Goal: Information Seeking & Learning: Learn about a topic

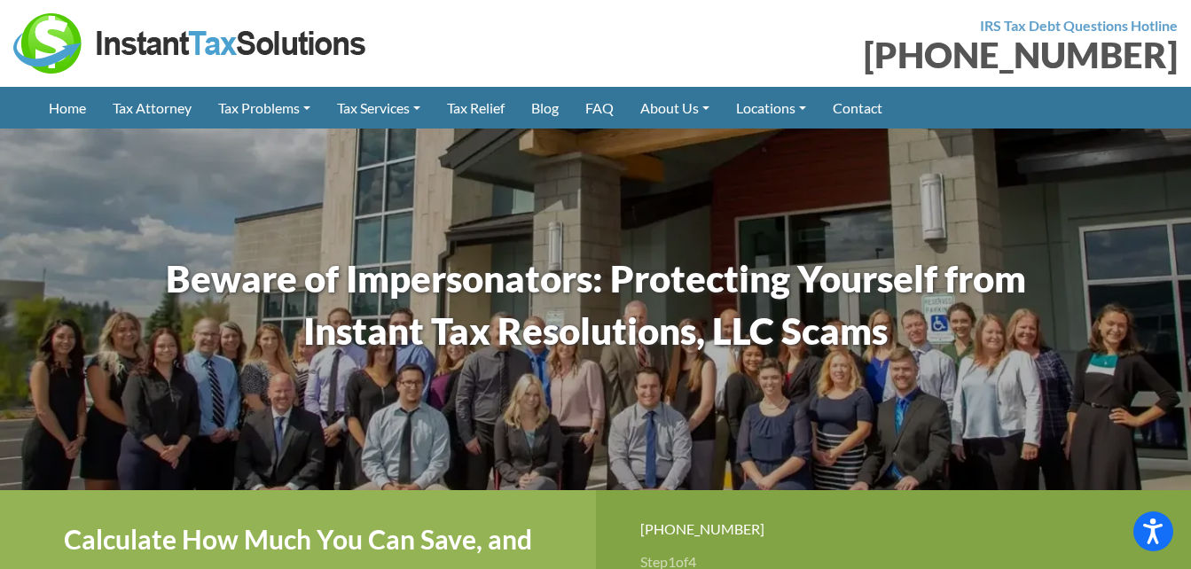
click at [705, 223] on img at bounding box center [595, 309] width 1191 height 709
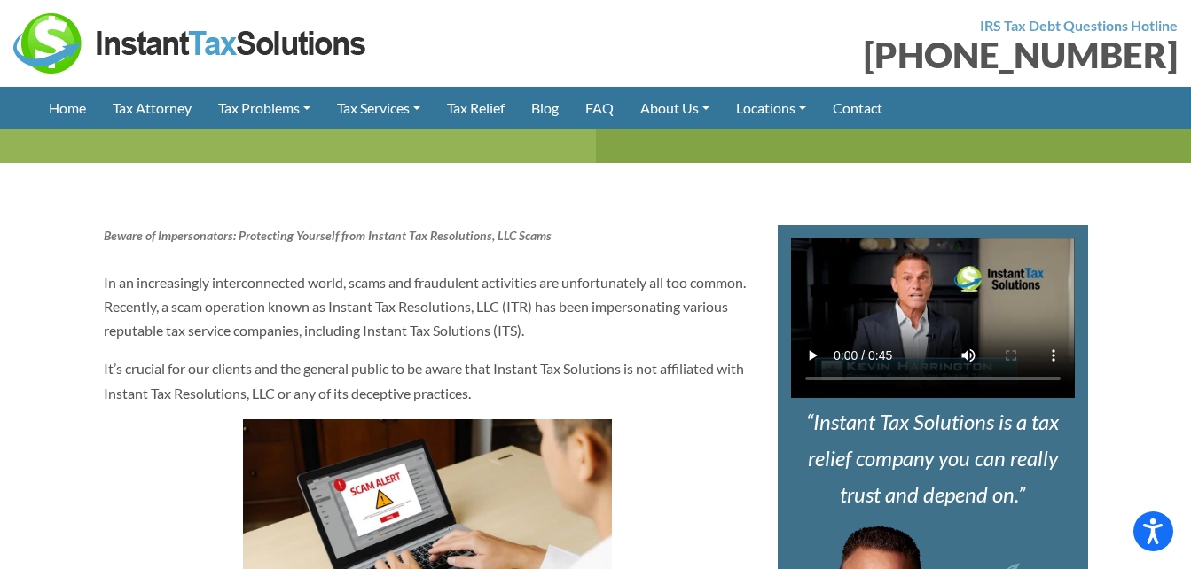
scroll to position [496, 0]
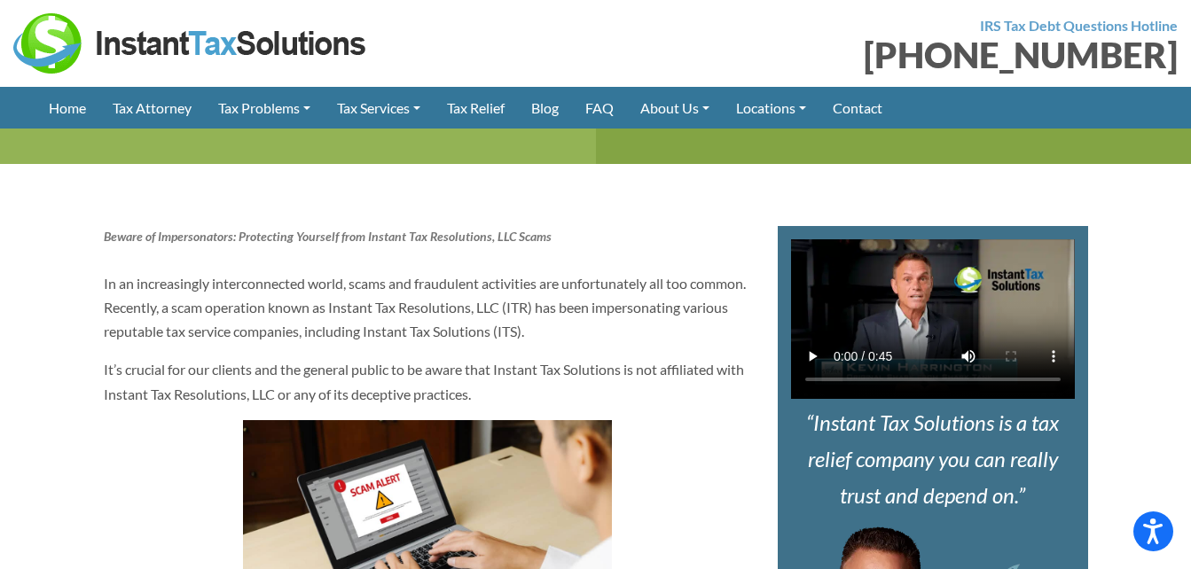
click at [653, 335] on p "In an increasingly interconnected world, scams and fraudulent activities are un…" at bounding box center [427, 307] width 647 height 73
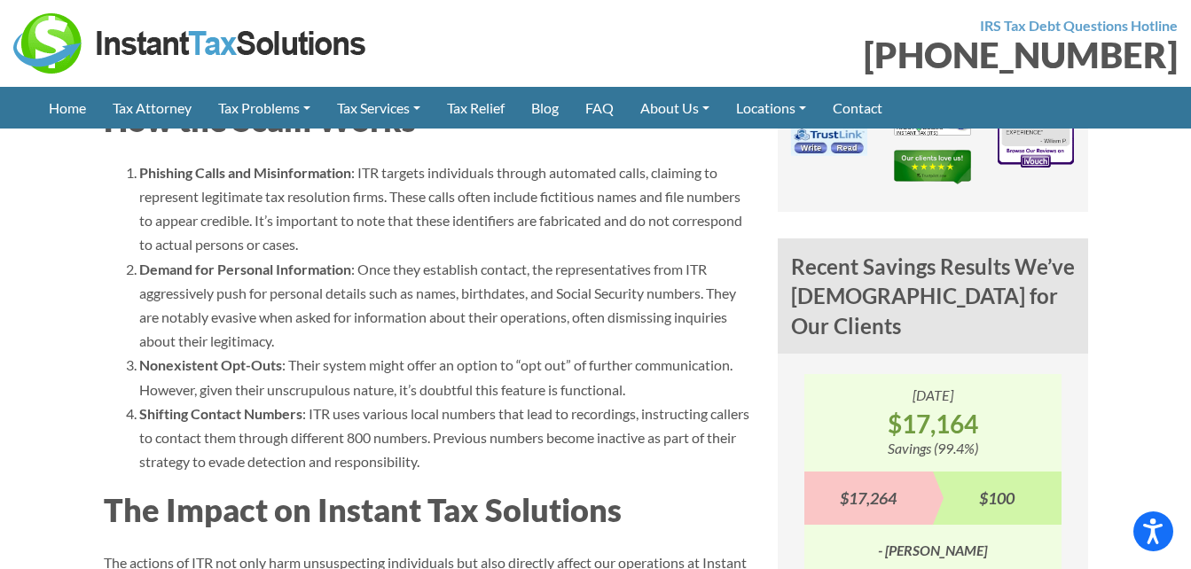
scroll to position [1277, 0]
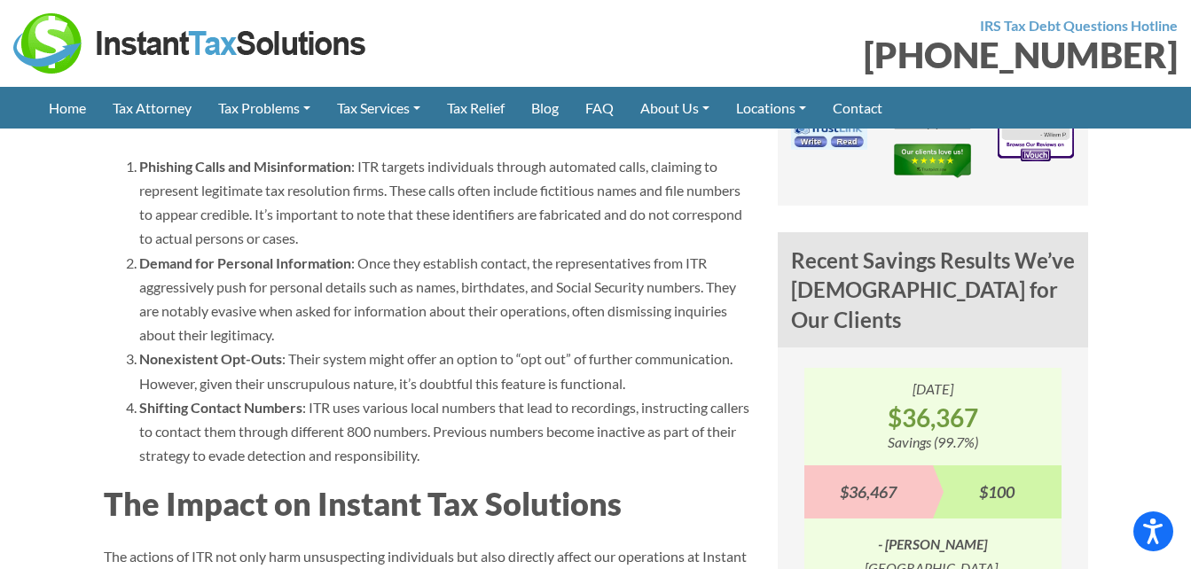
click at [754, 355] on article "Beware of Impersonators: Protecting Yourself from Instant Tax Resolutions, LLC …" at bounding box center [427, 376] width 674 height 1861
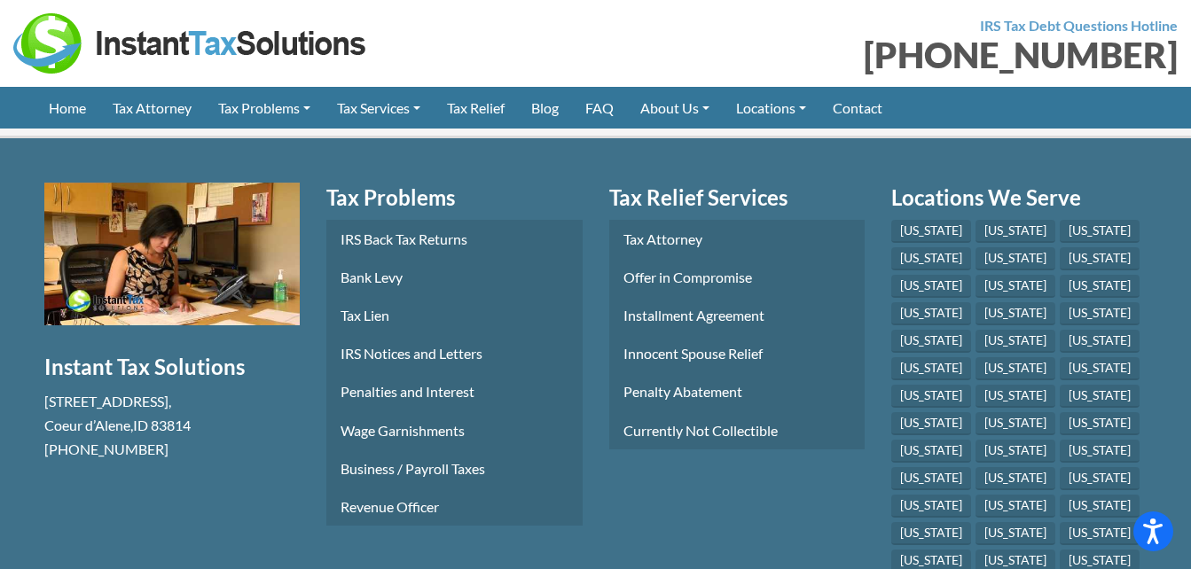
scroll to position [3192, 0]
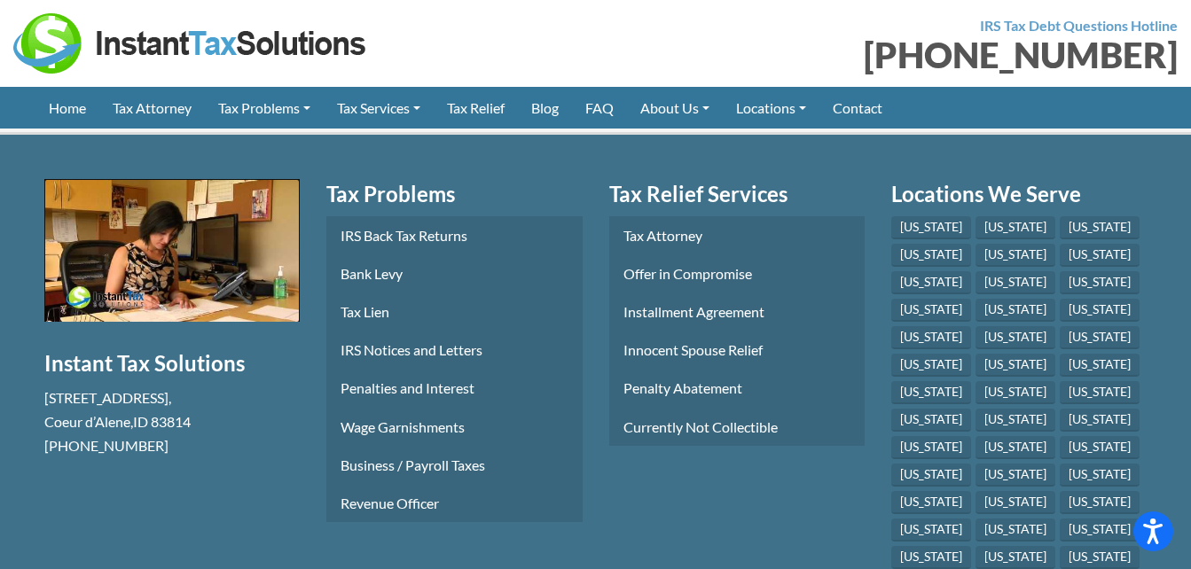
click at [159, 299] on button "Play Youtube video" at bounding box center [171, 251] width 255 height 144
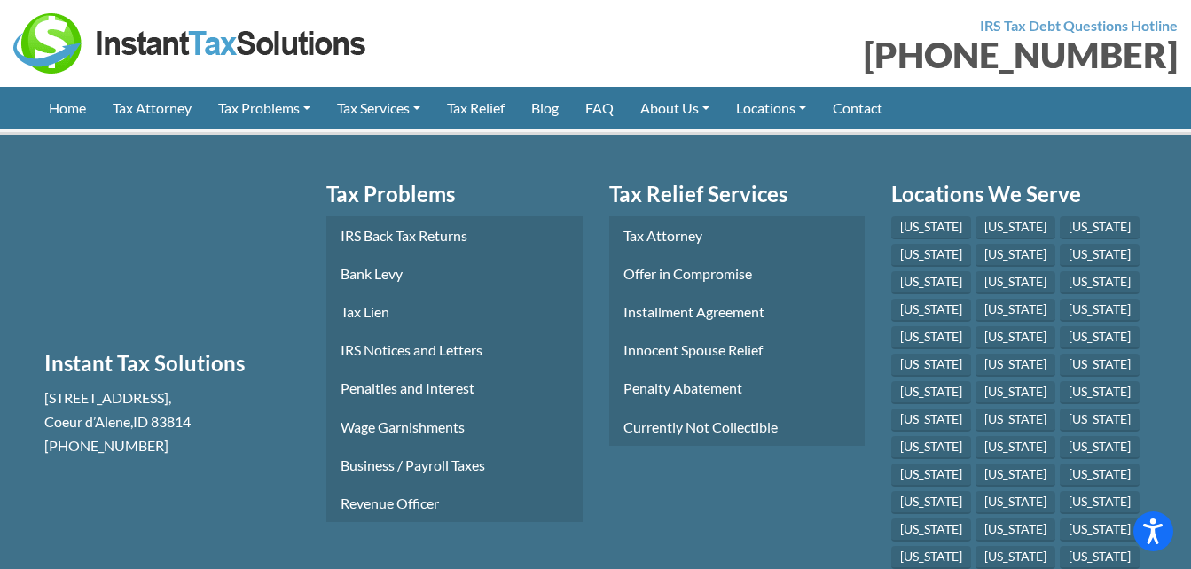
click at [275, 383] on section "Free Consultation Instant Tax Solutions [STREET_ADDRESS] [PHONE_NUMBER]" at bounding box center [172, 445] width 282 height 532
click at [589, 358] on section "Tax Problems IRS Back Tax Returns Bank Levy Tax Lien IRS Notices and Letters Pe…" at bounding box center [454, 445] width 282 height 532
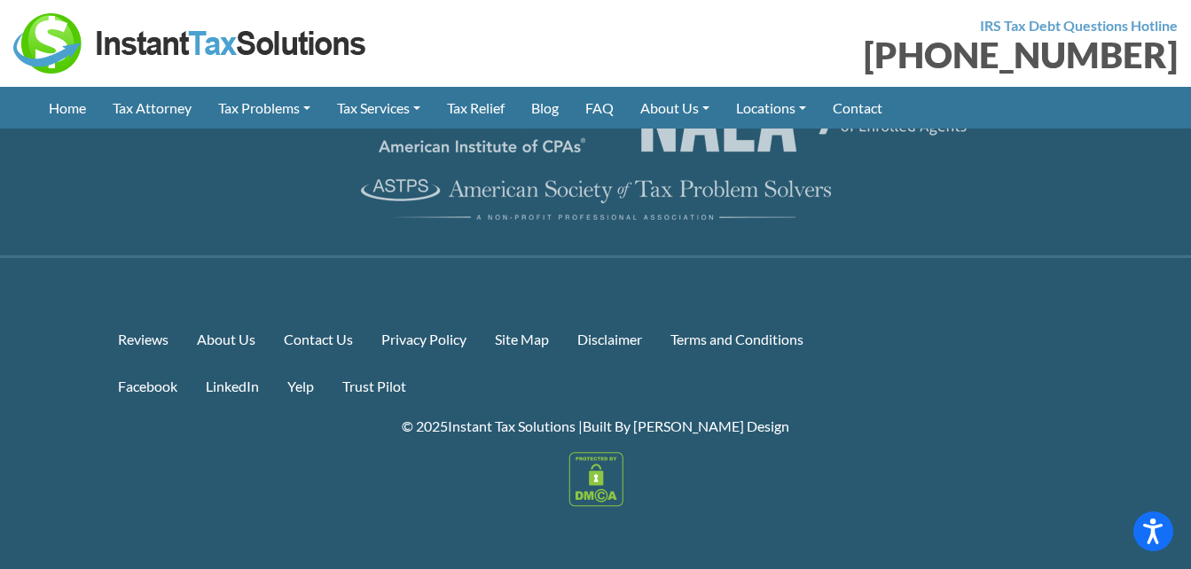
scroll to position [3947, 0]
click at [145, 382] on link "Facebook" at bounding box center [148, 386] width 88 height 38
